Goal: Transaction & Acquisition: Purchase product/service

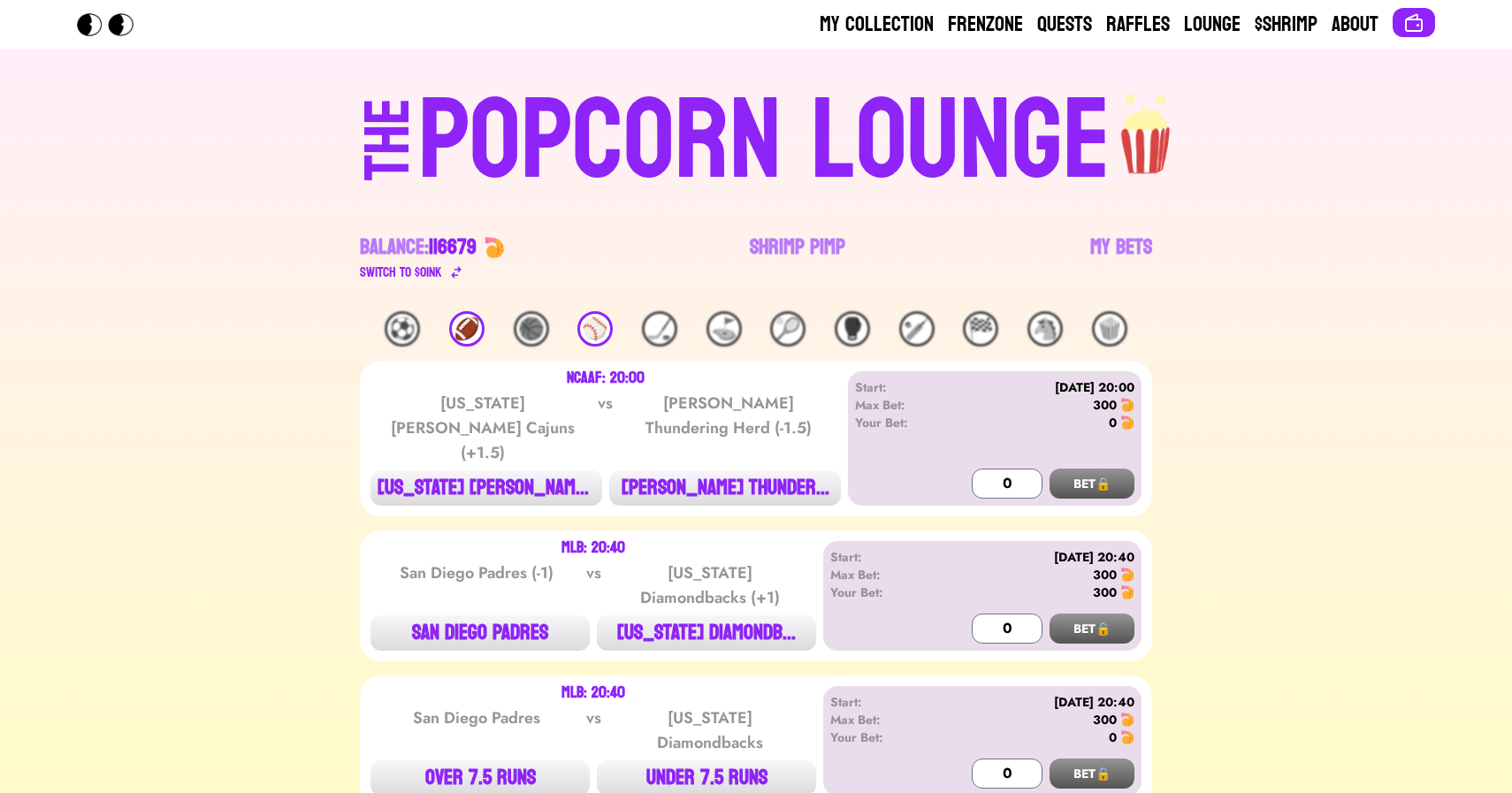
click at [780, 244] on link "Shrimp Pimp" at bounding box center [797, 259] width 96 height 50
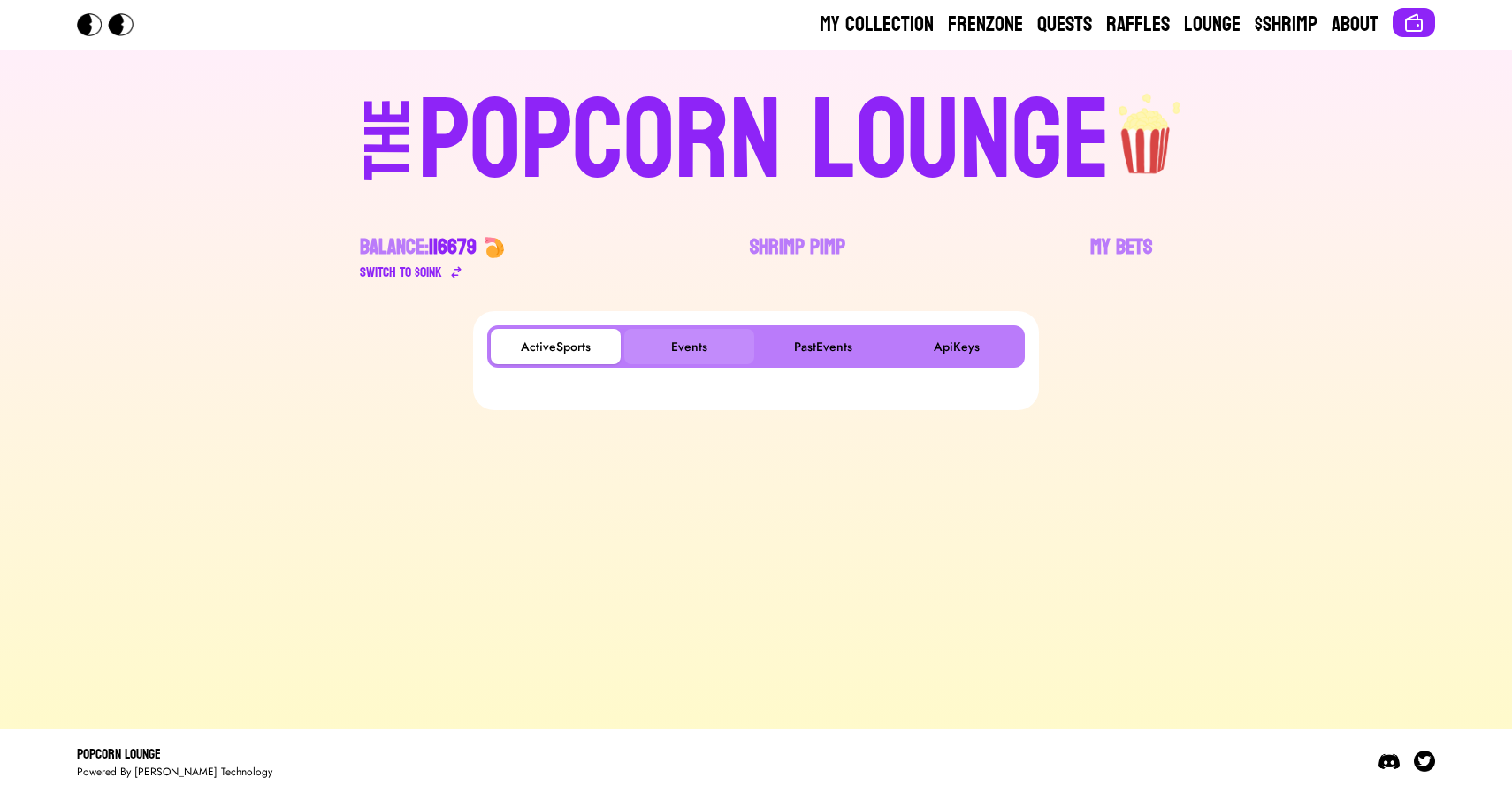
click at [677, 344] on button "Events" at bounding box center [689, 346] width 130 height 36
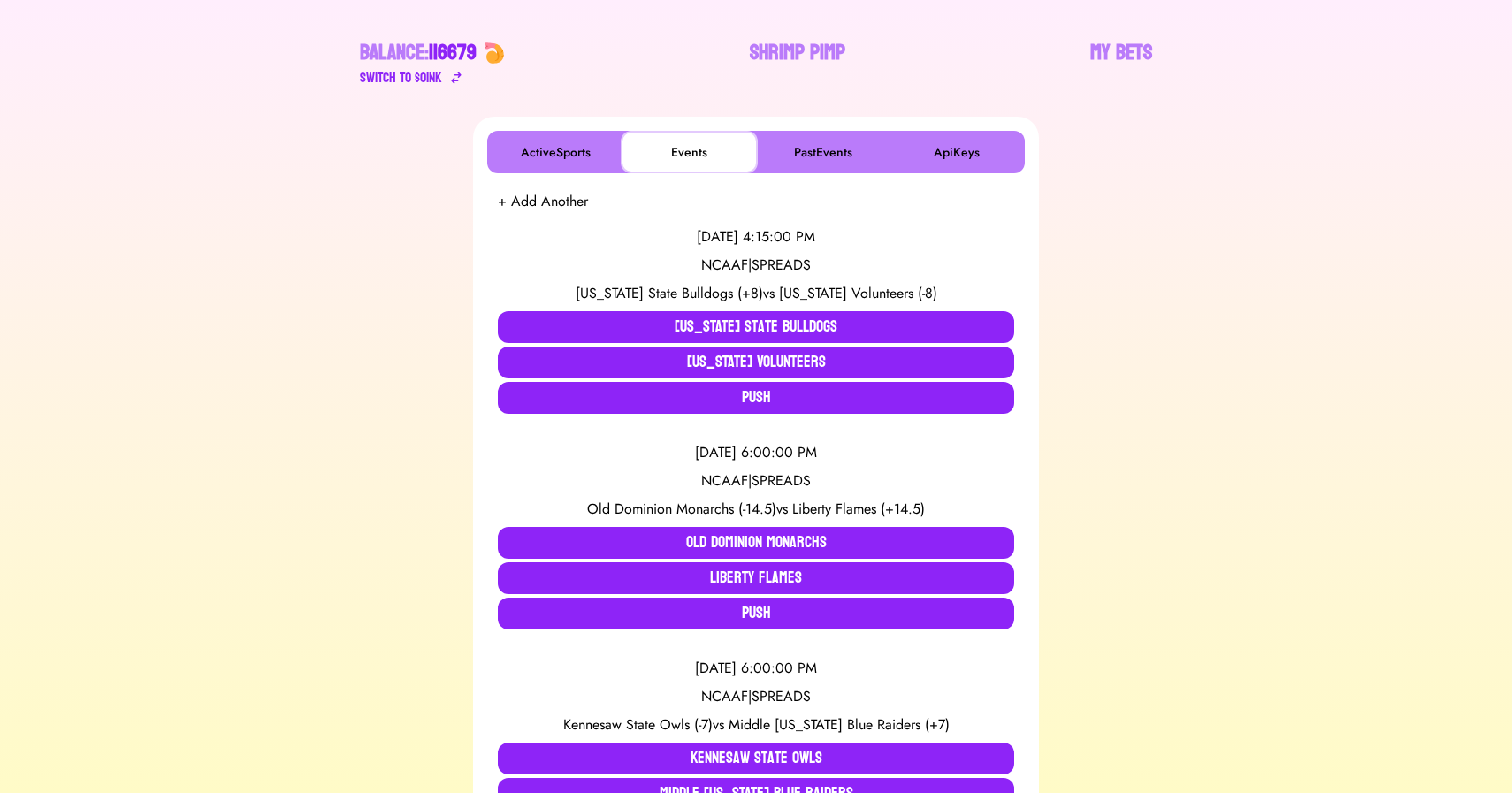
scroll to position [263, 0]
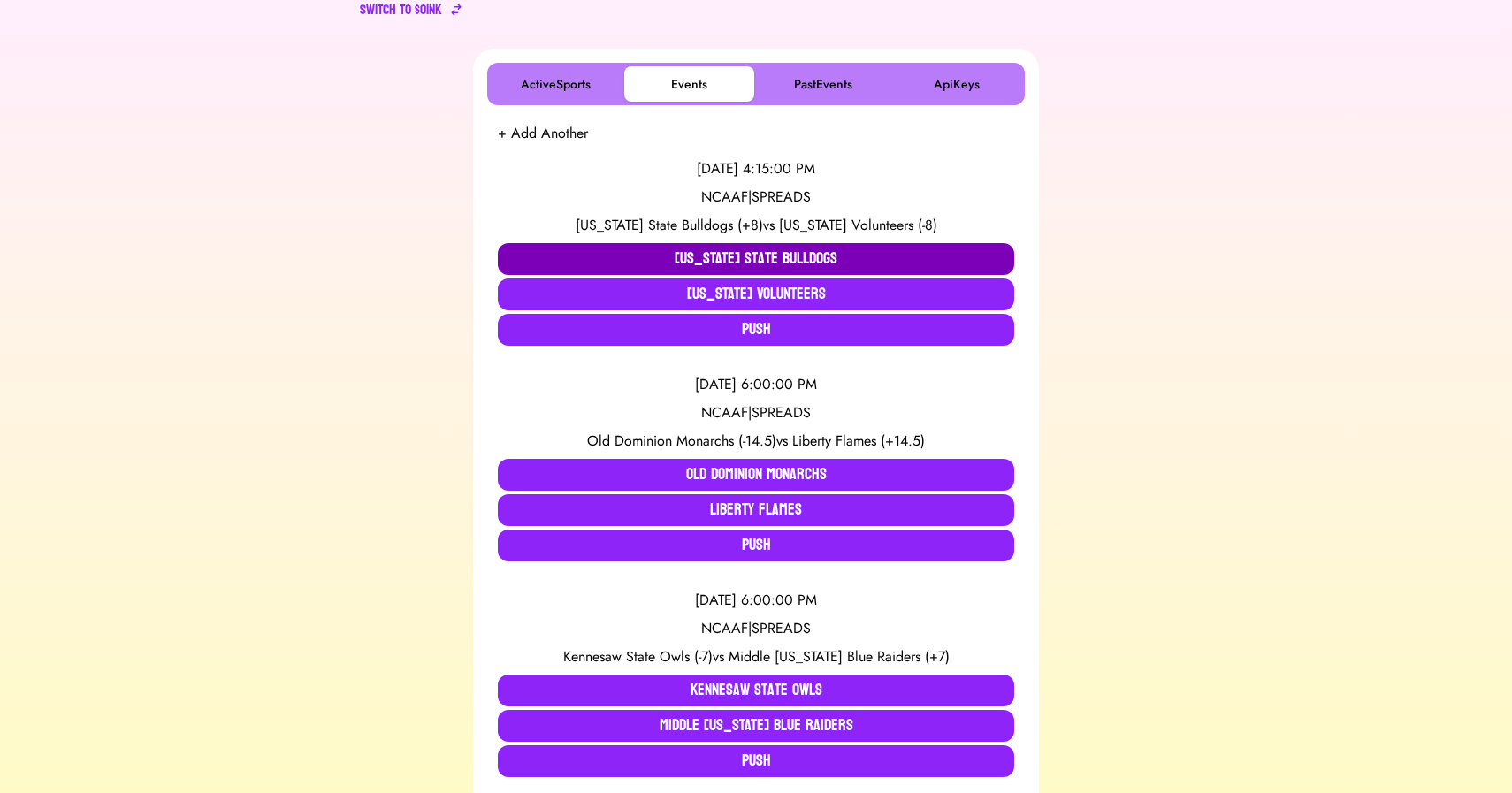
click at [686, 256] on button "Mississippi State Bulldogs" at bounding box center [756, 259] width 517 height 32
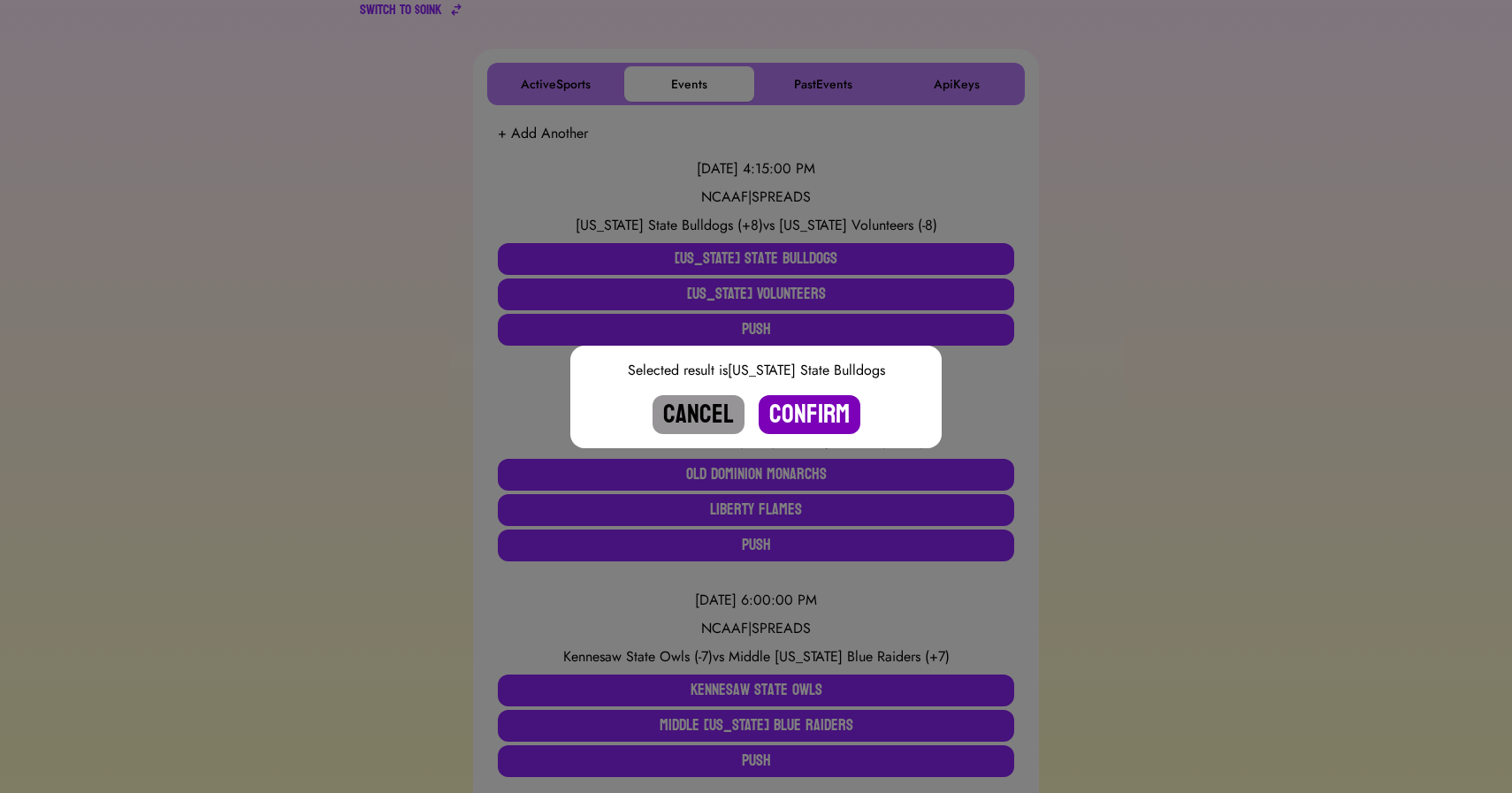
click at [806, 417] on button "Confirm" at bounding box center [809, 414] width 102 height 39
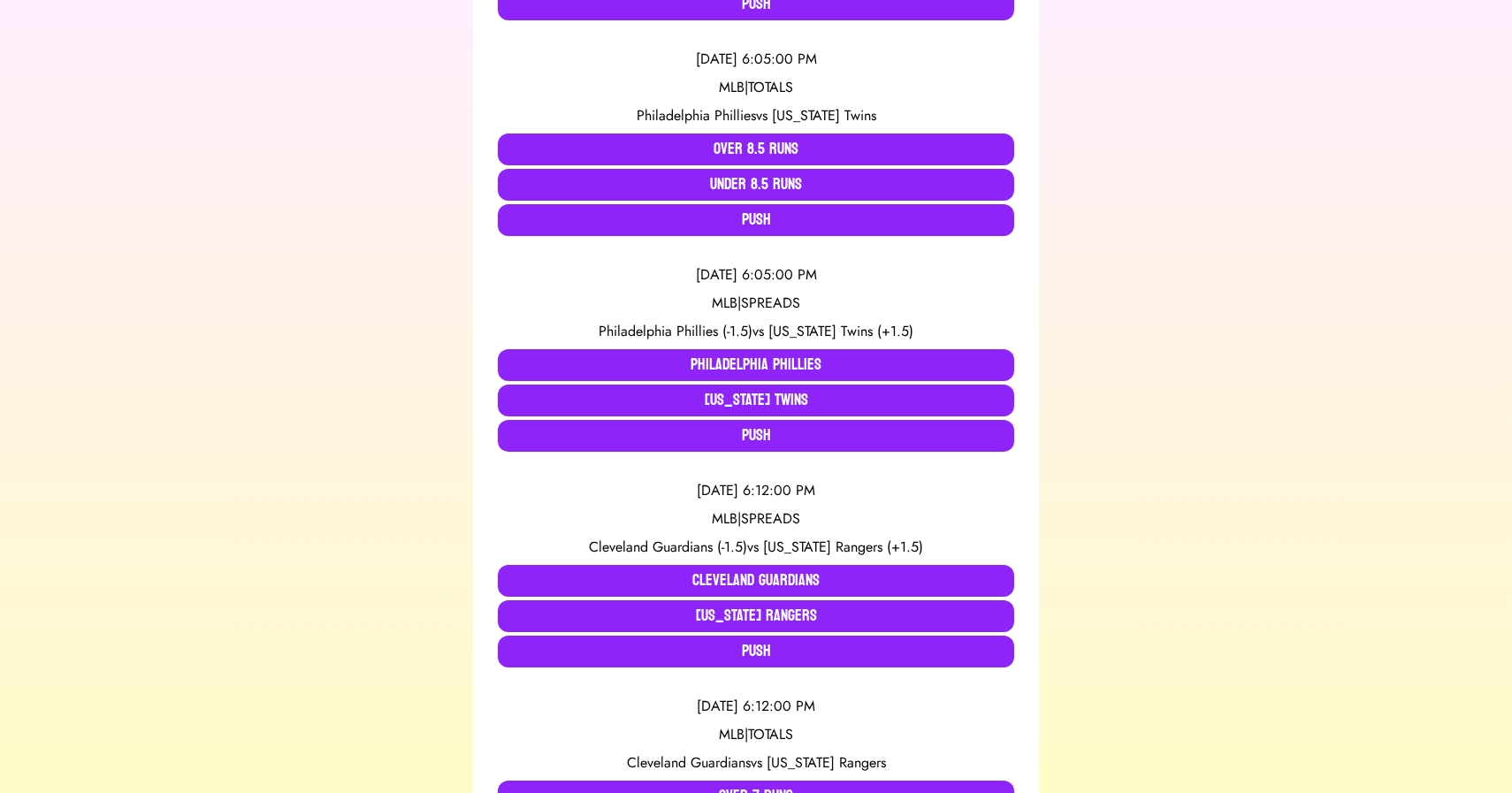
scroll to position [808, 0]
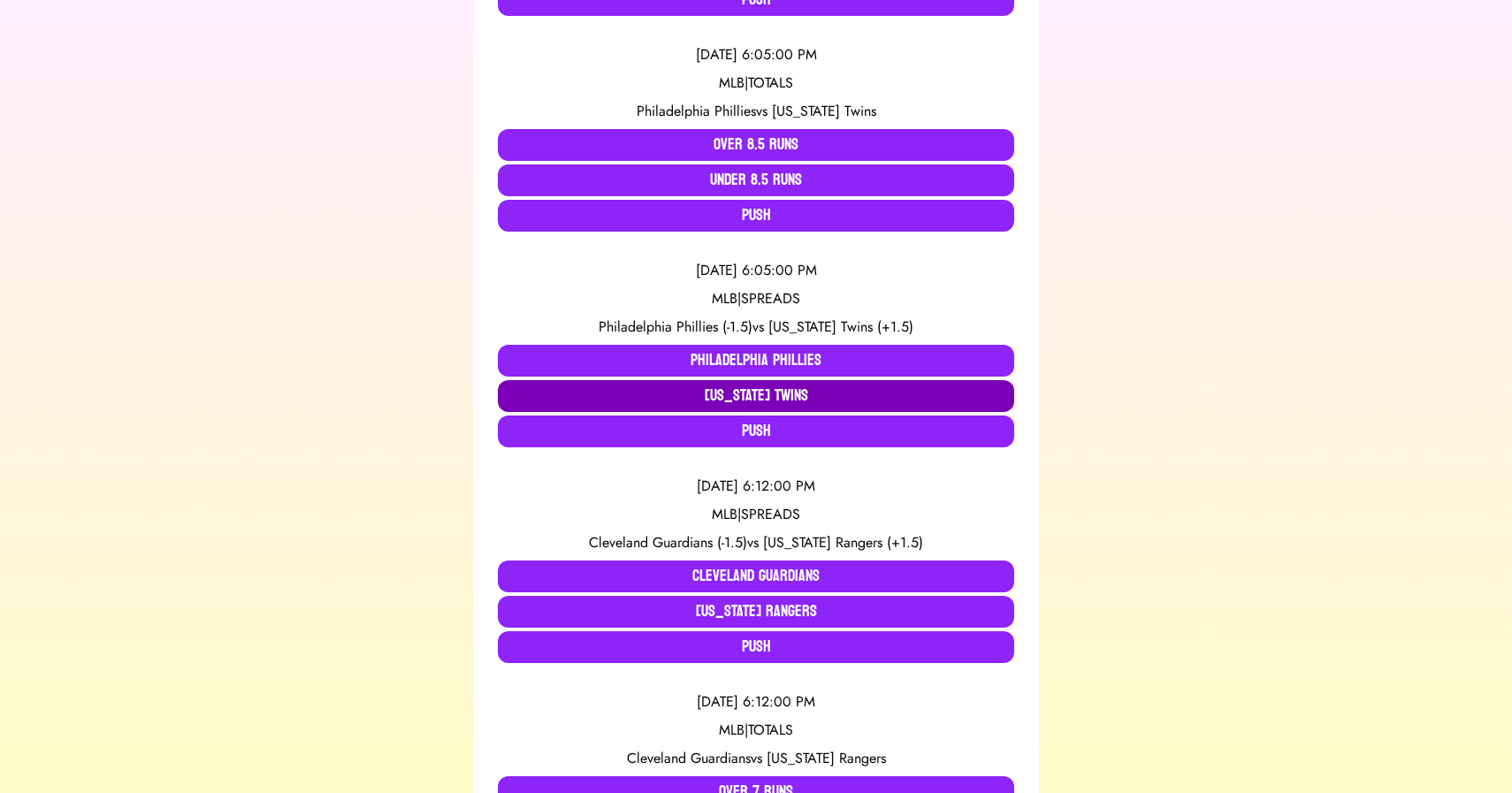
click at [735, 394] on button "Minnesota Twins" at bounding box center [756, 396] width 517 height 32
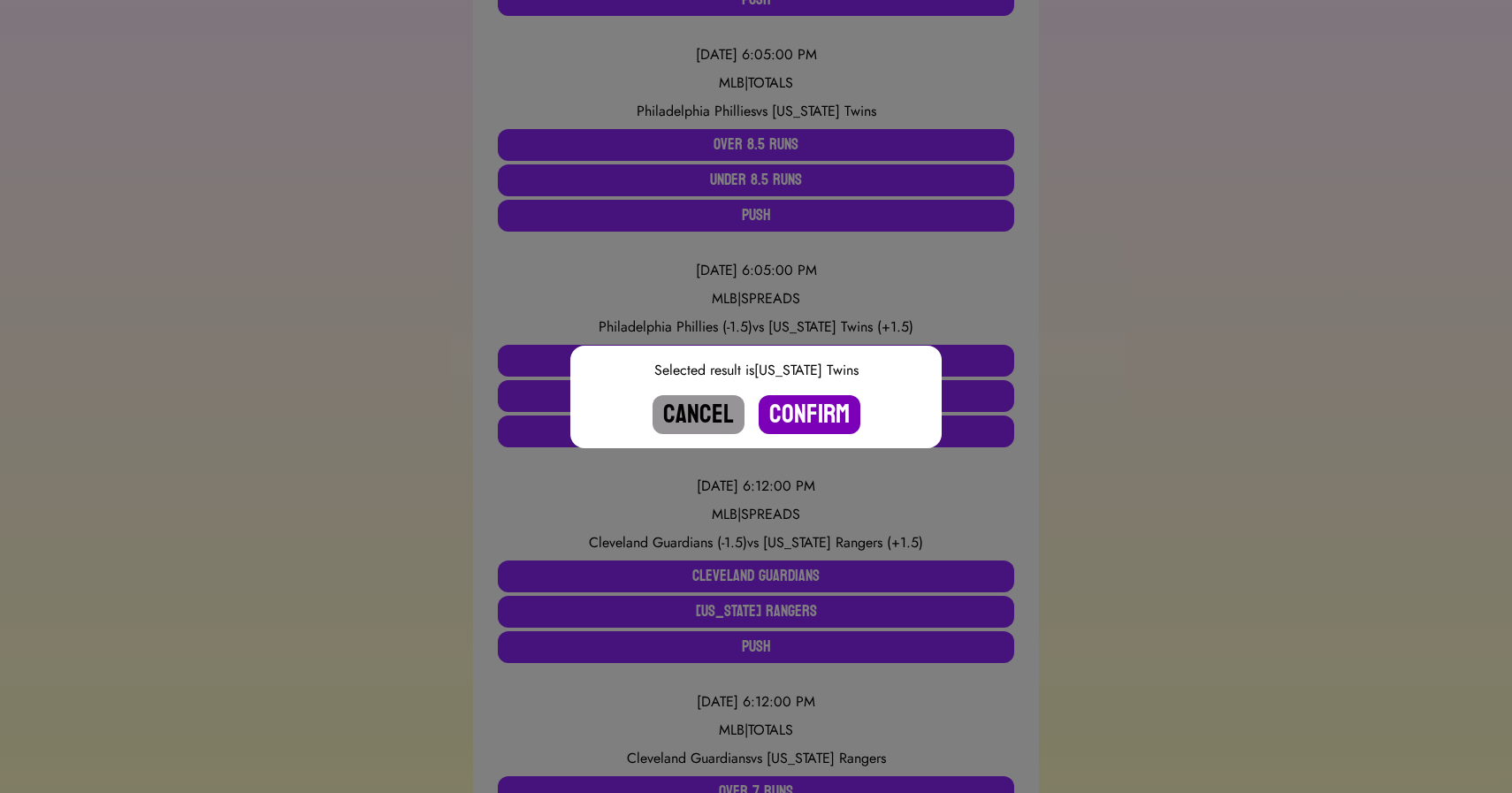
click at [799, 420] on button "Confirm" at bounding box center [809, 414] width 102 height 39
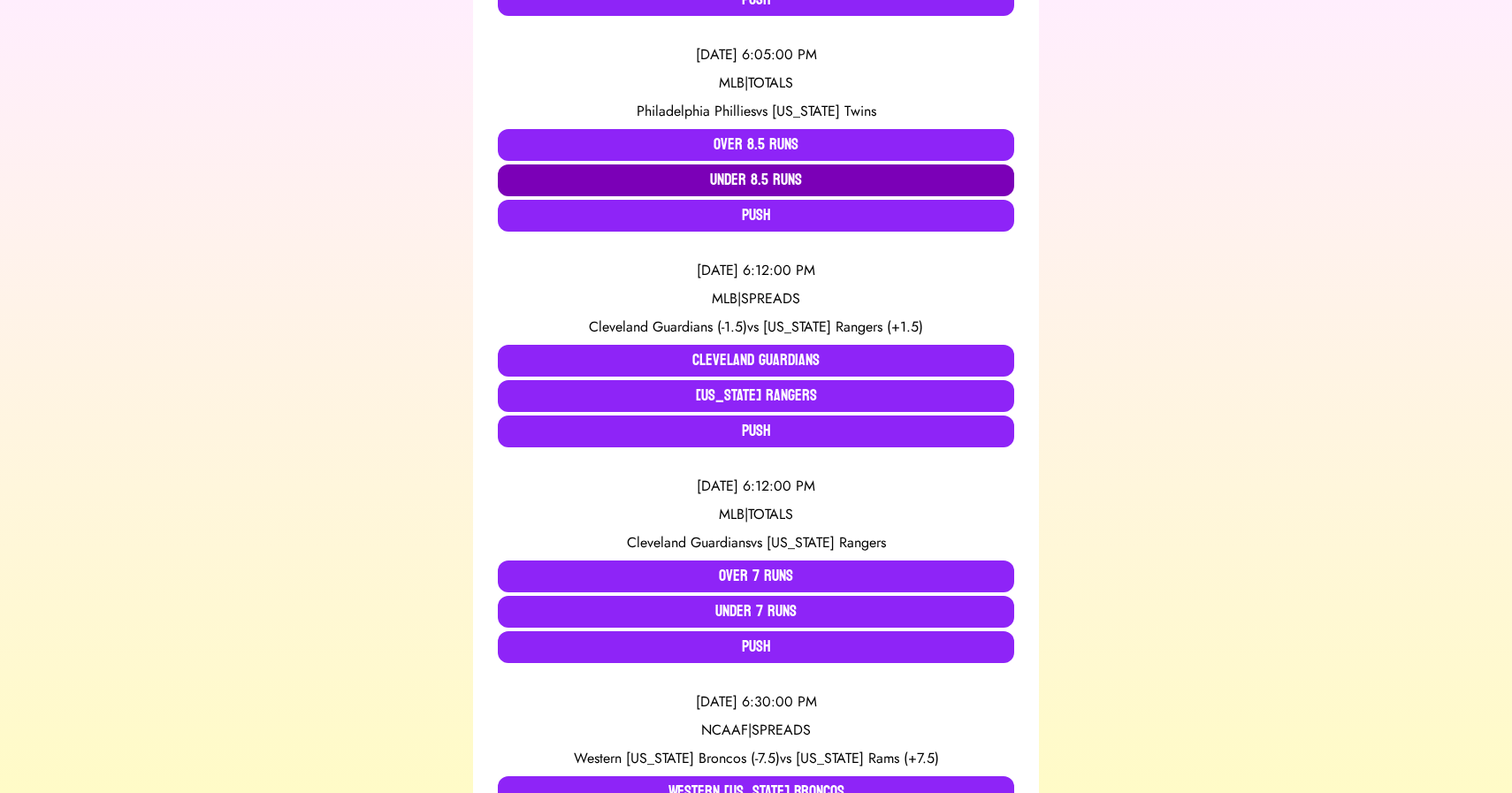
click at [749, 176] on button "Under 8.5 Runs" at bounding box center [756, 180] width 517 height 32
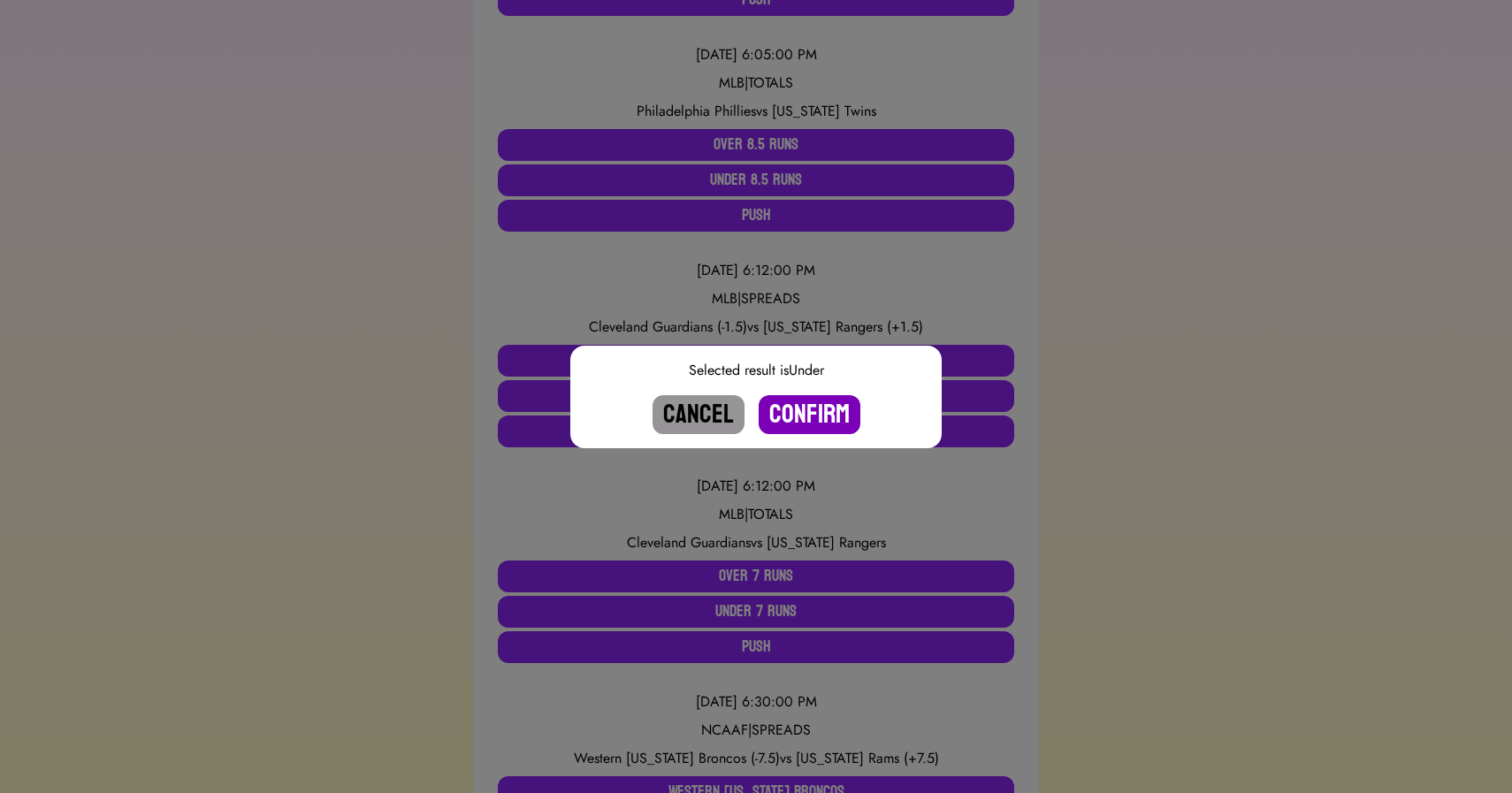
click at [805, 421] on button "Confirm" at bounding box center [809, 414] width 102 height 39
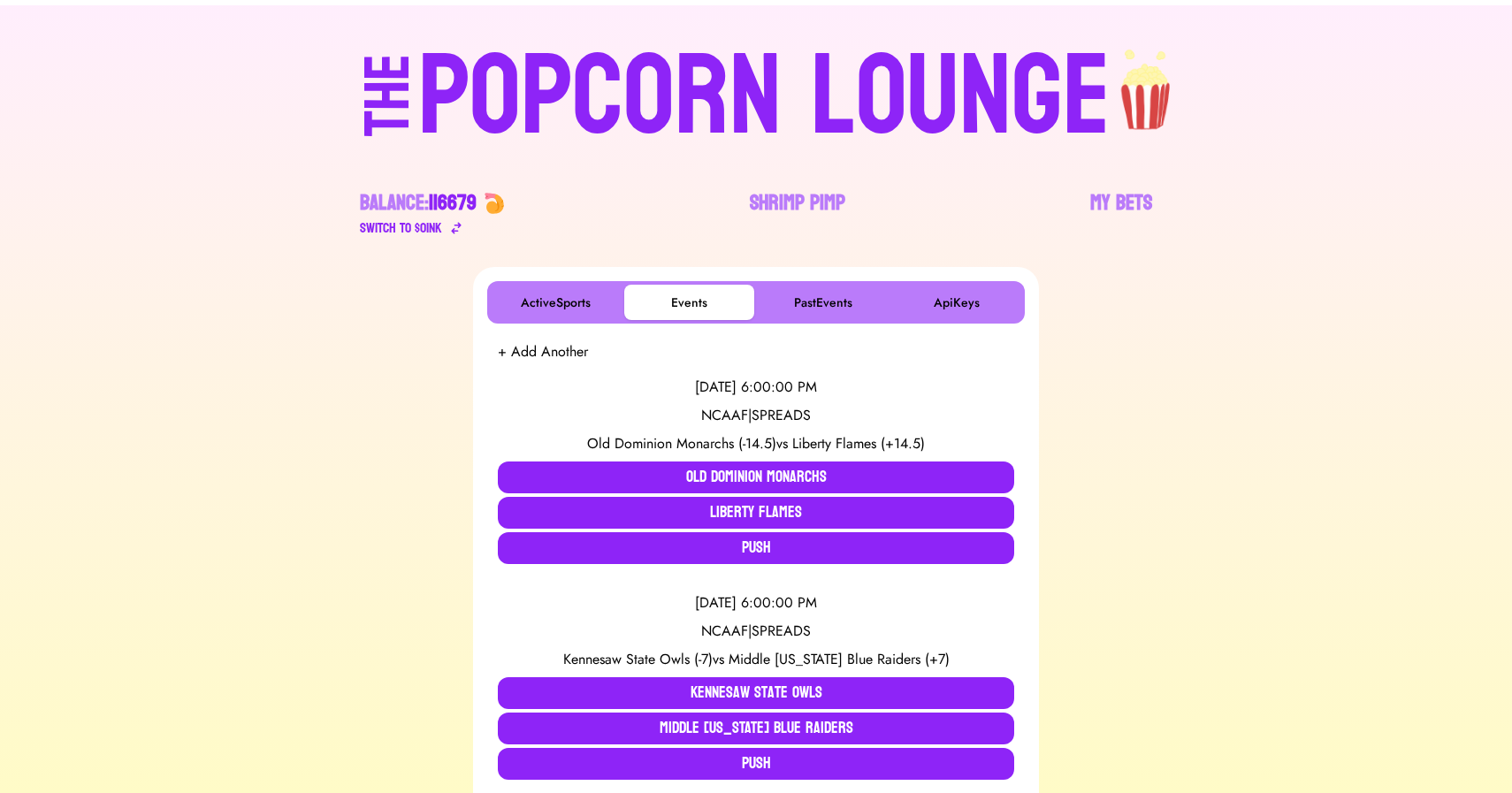
scroll to position [0, 0]
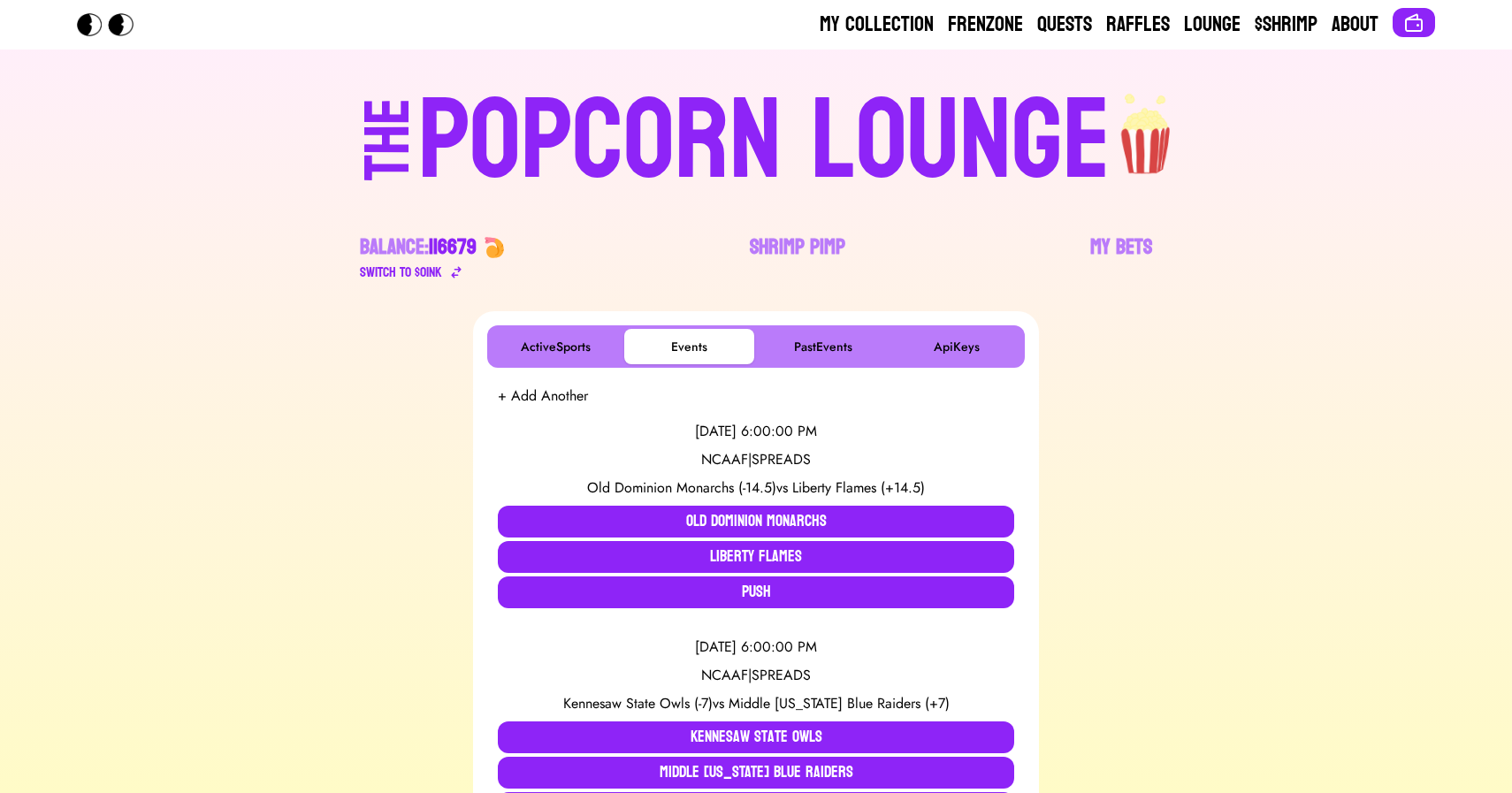
click at [556, 99] on div "POPCORN LOUNGE" at bounding box center [764, 141] width 693 height 113
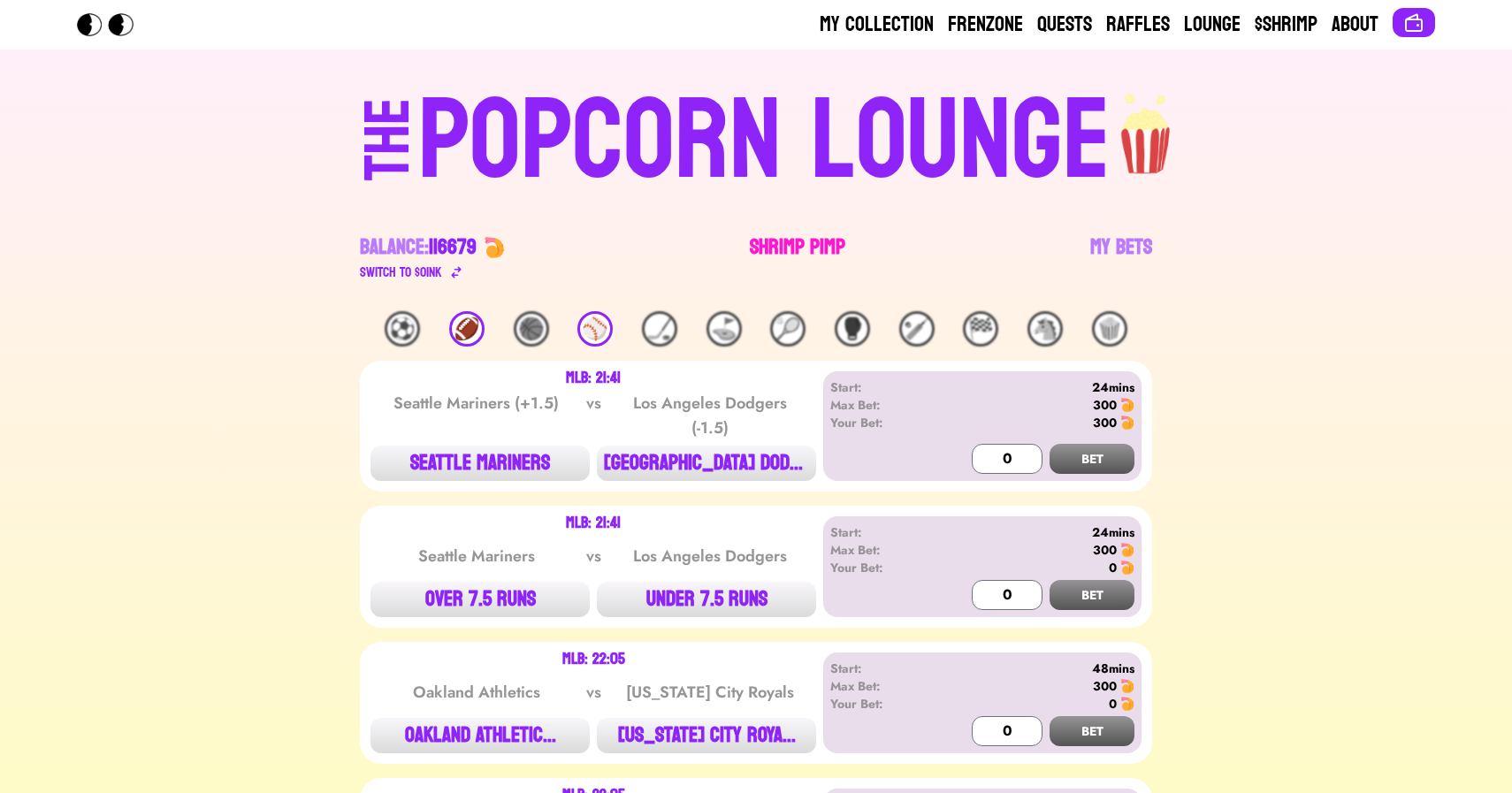
click at [789, 247] on link "Shrimp Pimp" at bounding box center [797, 259] width 96 height 50
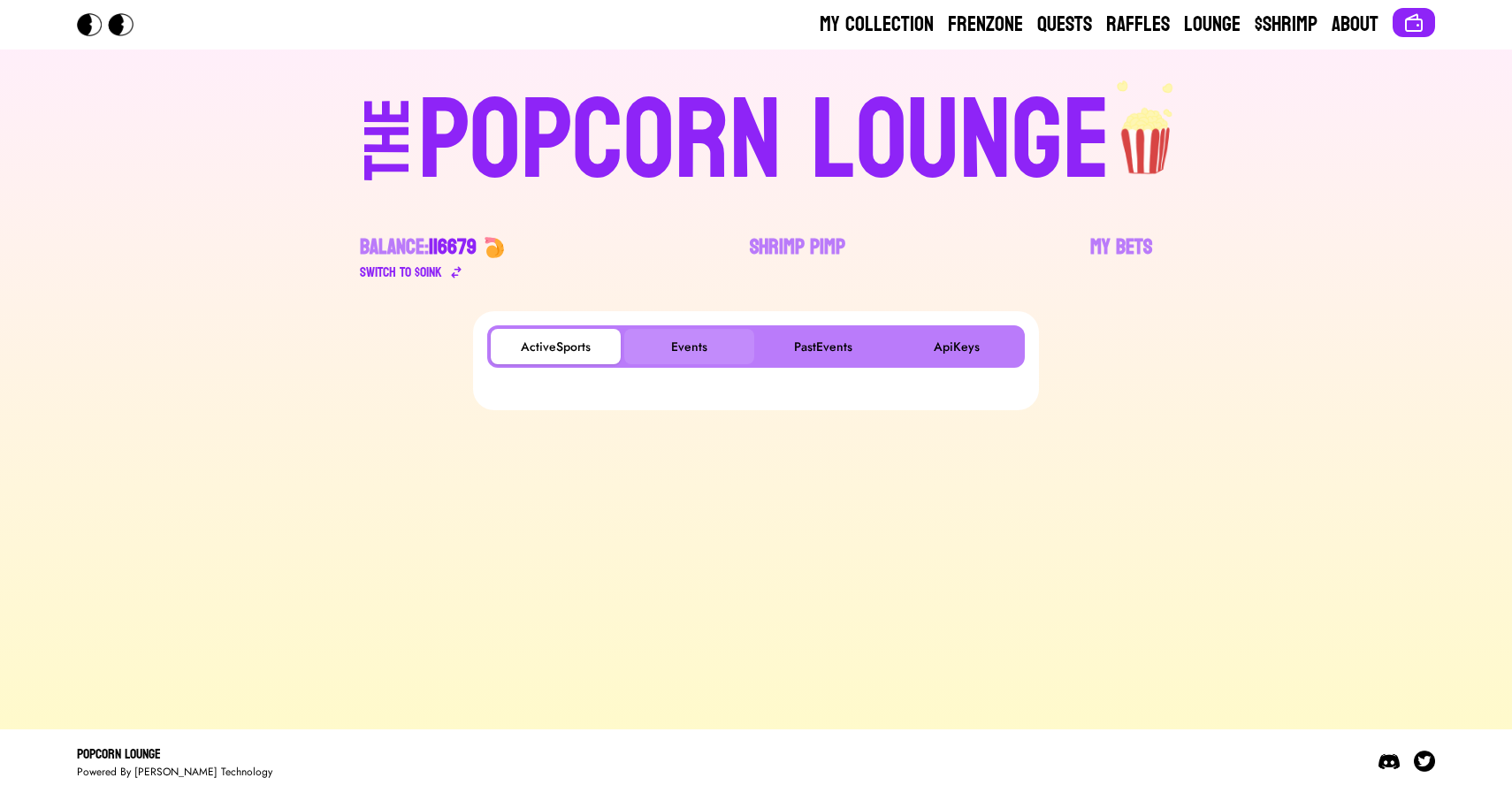
click at [684, 342] on button "Events" at bounding box center [689, 346] width 130 height 36
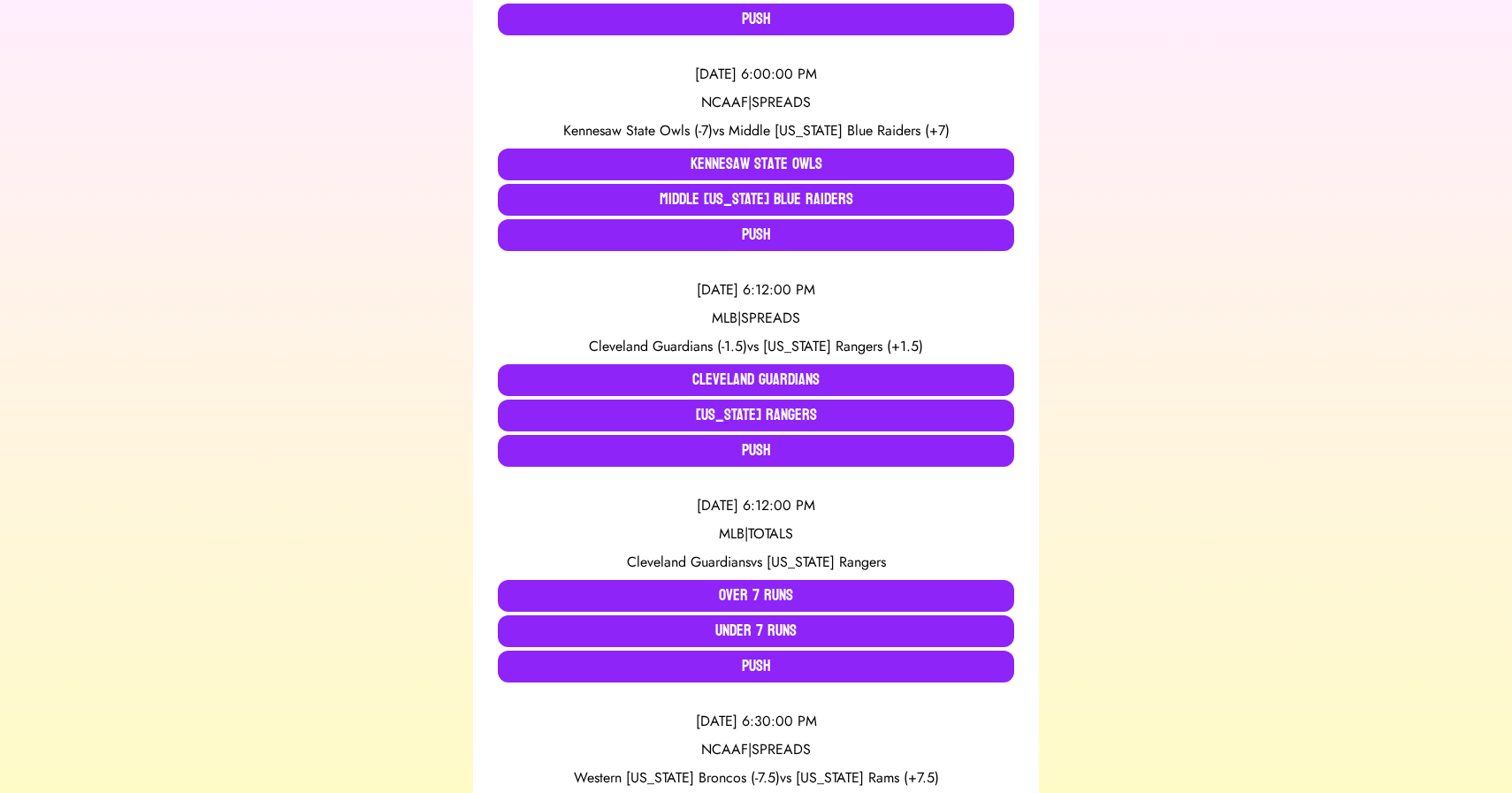
scroll to position [598, 0]
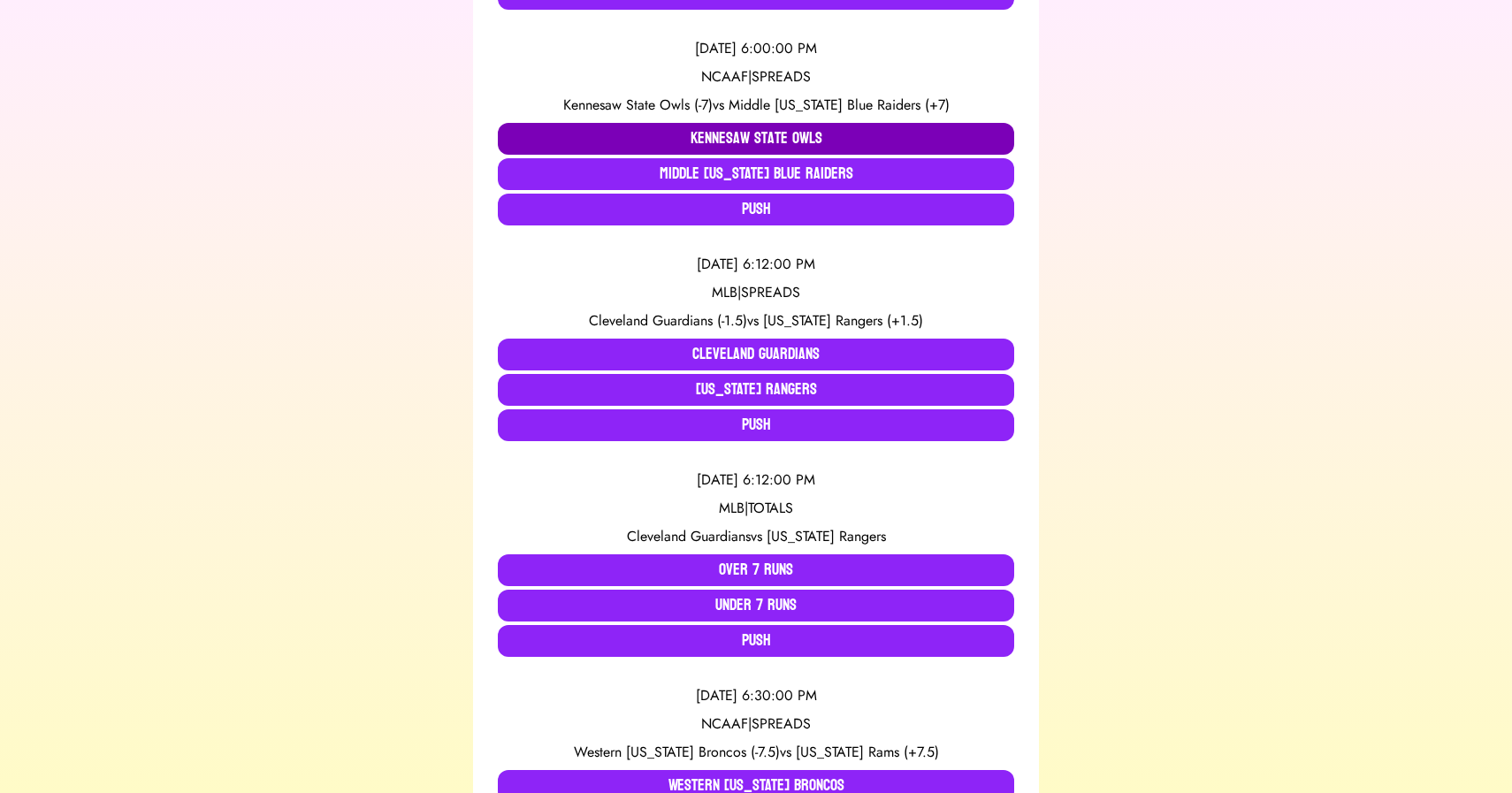
click at [700, 133] on button "Kennesaw State Owls" at bounding box center [756, 138] width 517 height 32
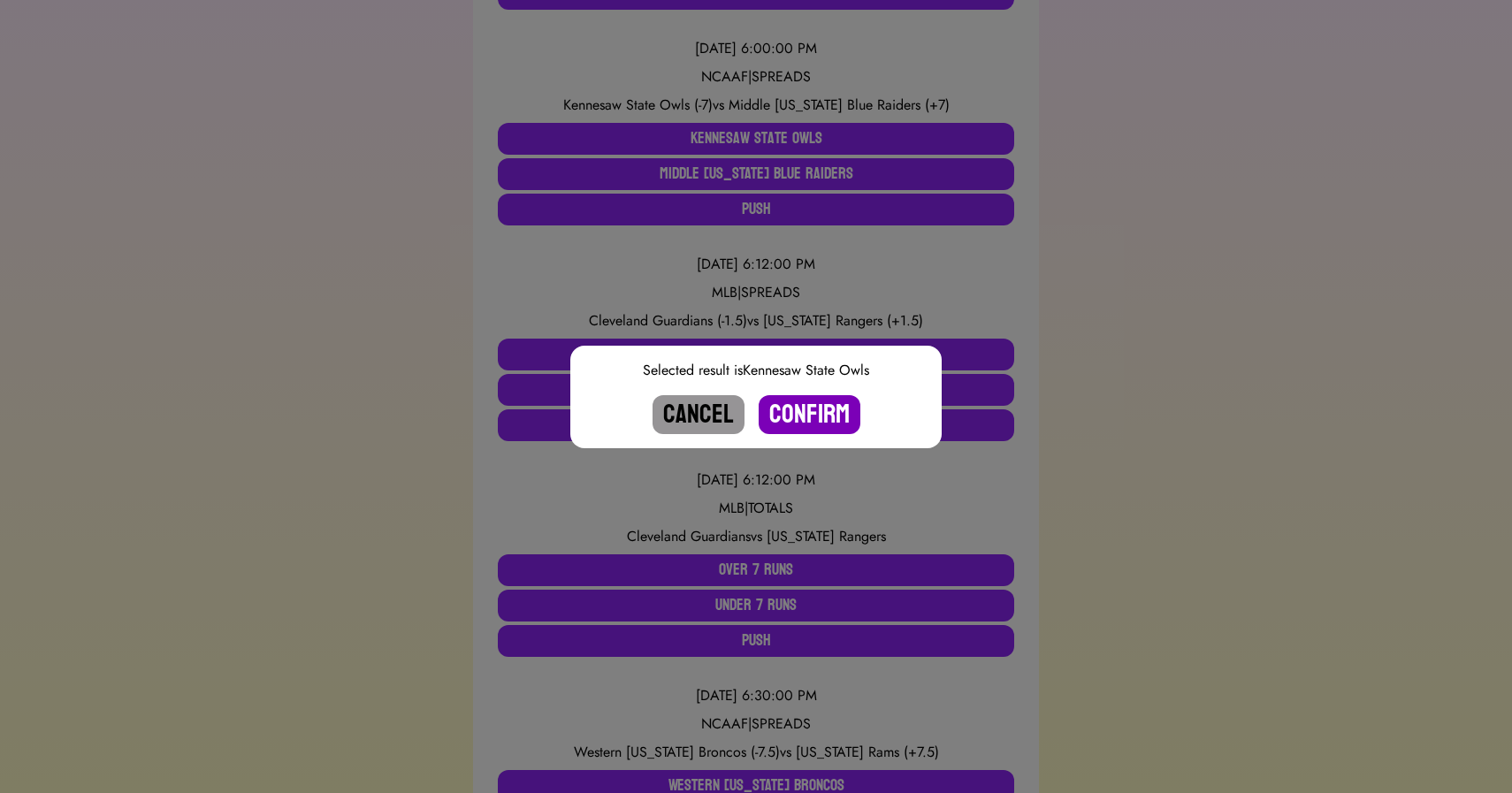
click at [796, 420] on button "Confirm" at bounding box center [809, 414] width 102 height 39
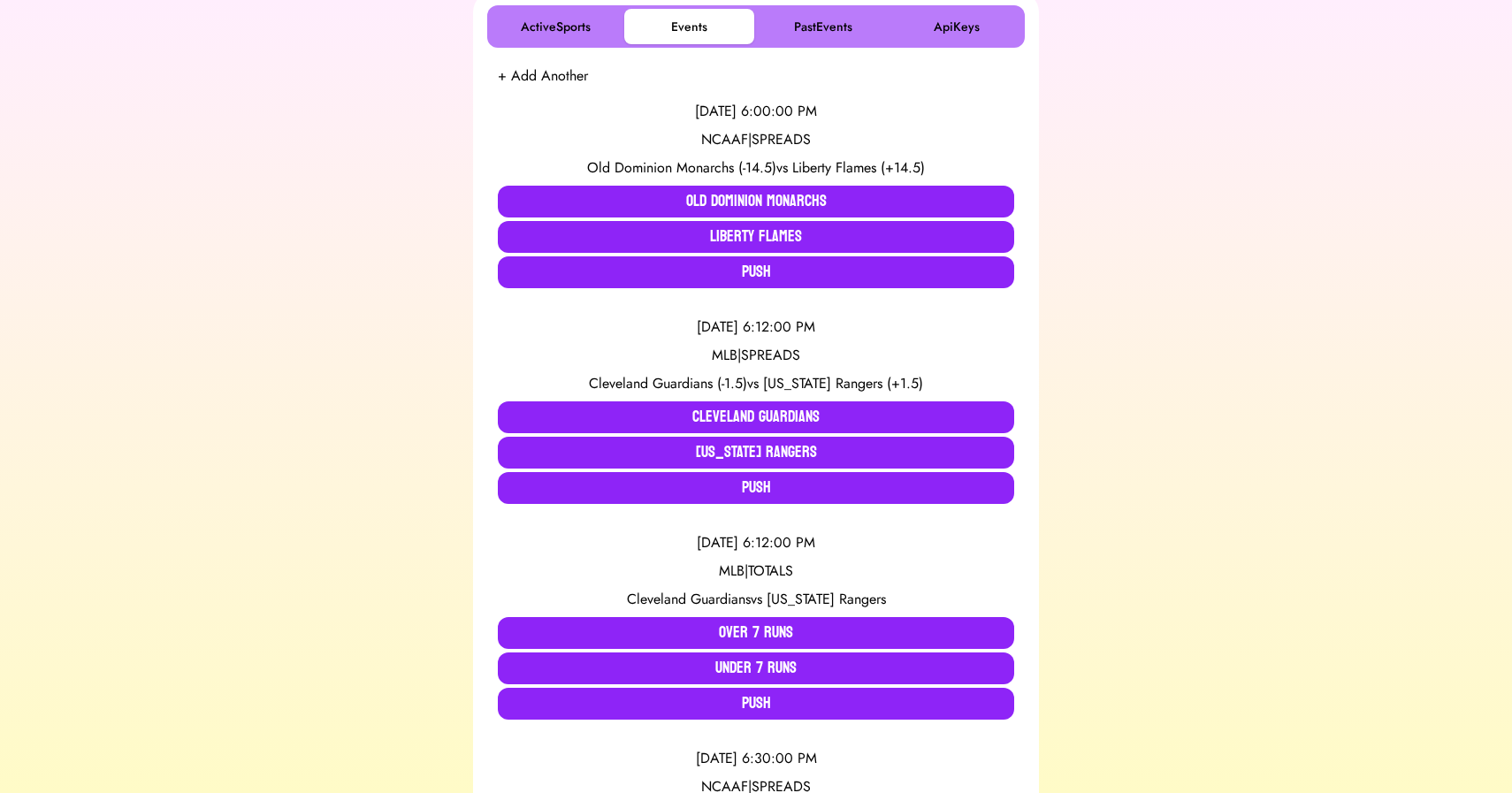
scroll to position [0, 0]
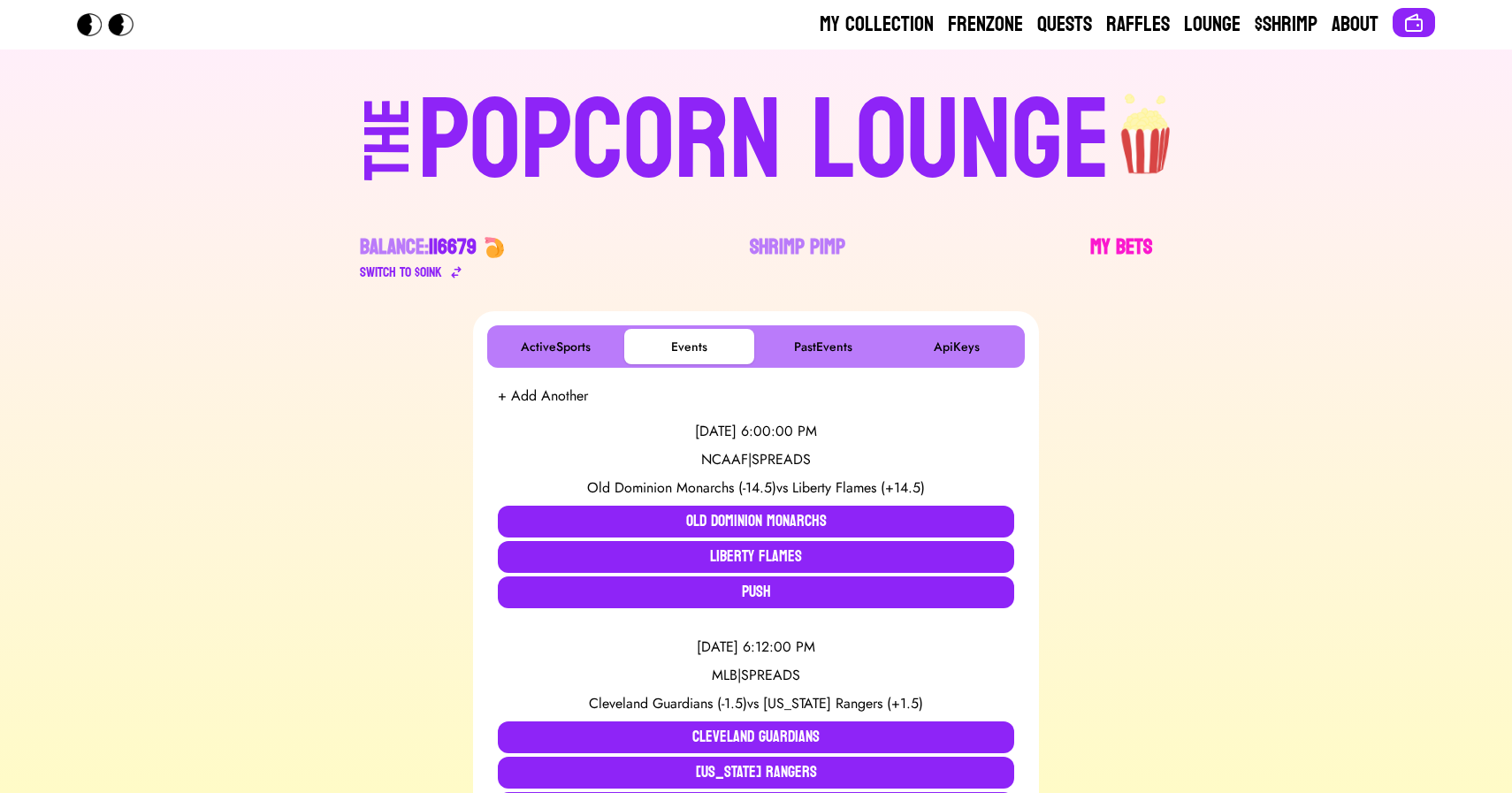
click at [1107, 242] on link "My Bets" at bounding box center [1121, 259] width 62 height 50
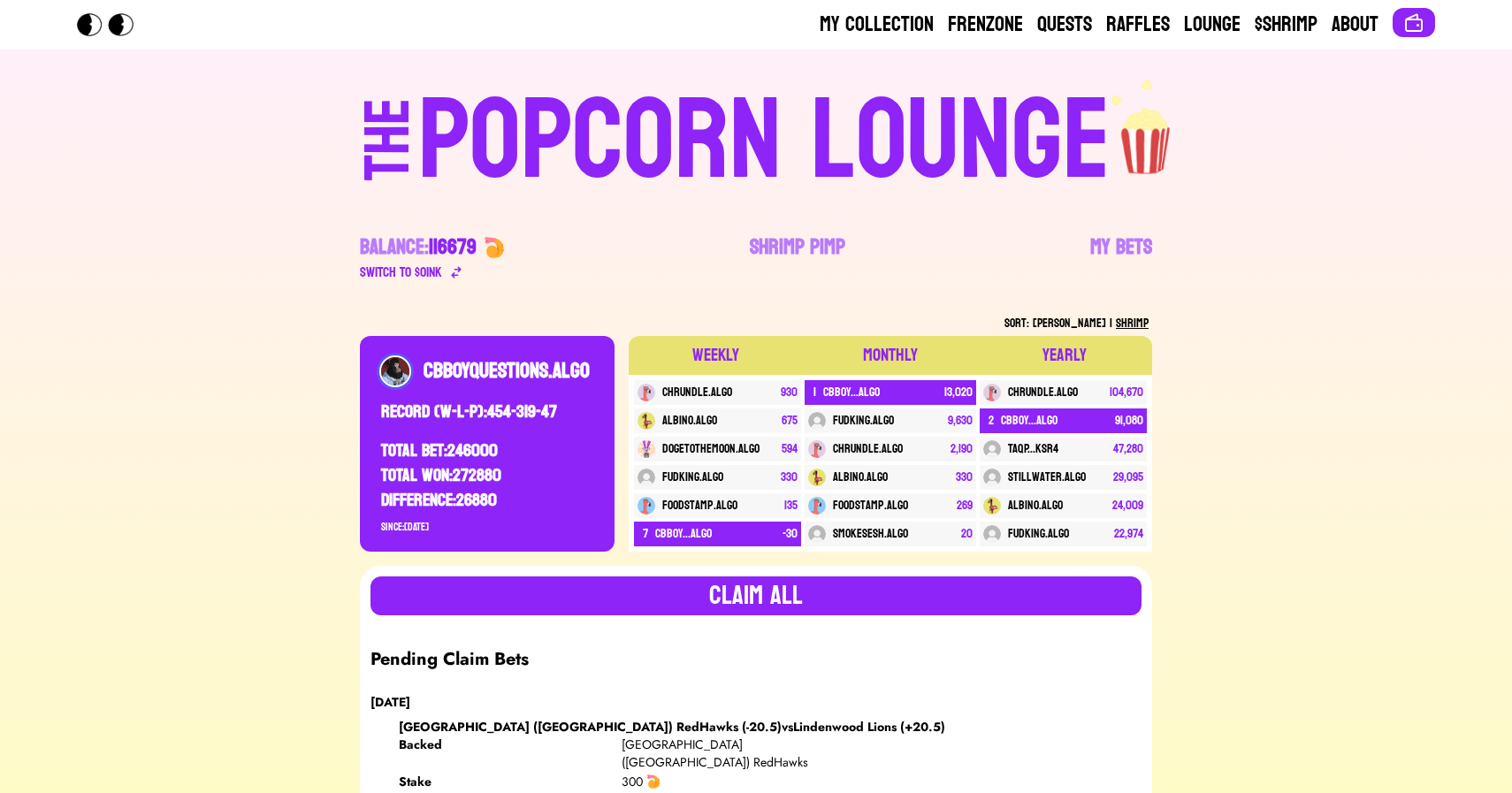
click at [581, 159] on div "POPCORN LOUNGE" at bounding box center [764, 141] width 693 height 113
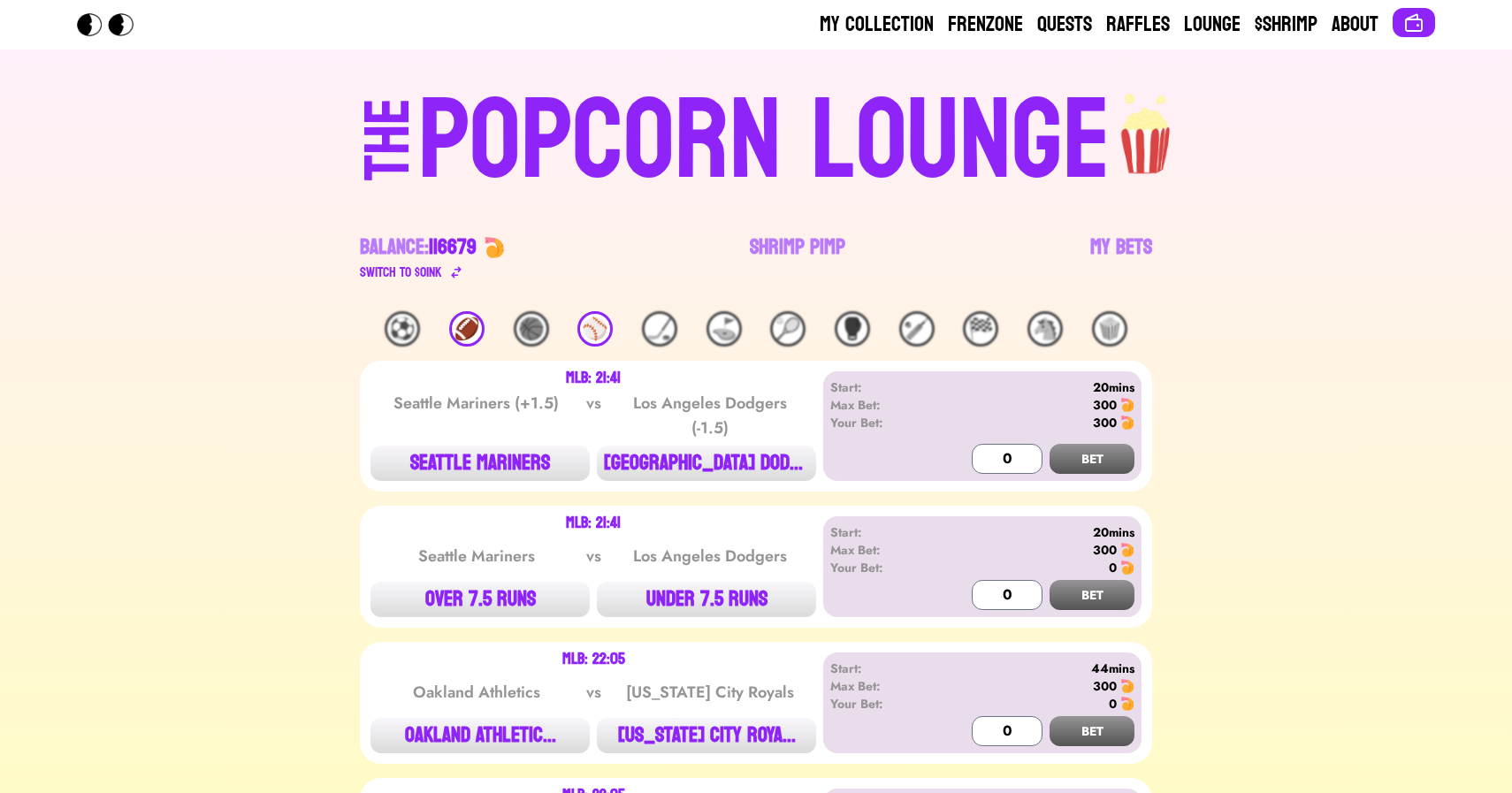
click at [194, 217] on div "THE POPCORN LOUNGE Balance: 116679 Switch to $ OINK Shrimp Pimp My Bets" at bounding box center [756, 180] width 1132 height 262
